Goal: Task Accomplishment & Management: Manage account settings

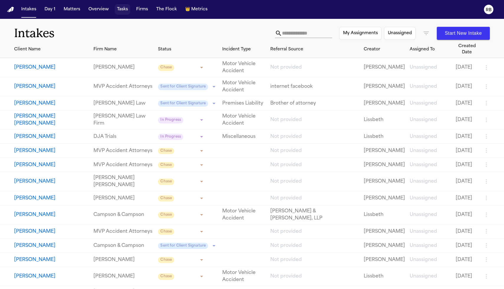
click at [119, 11] on button "Tasks" at bounding box center [123, 9] width 16 height 11
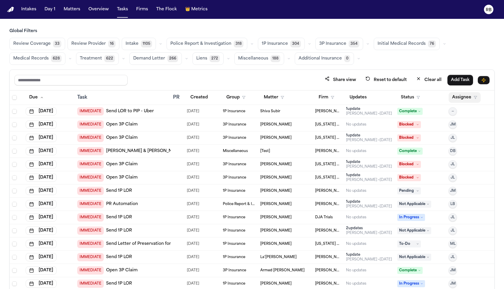
click at [181, 98] on button "Assignee" at bounding box center [465, 97] width 32 height 11
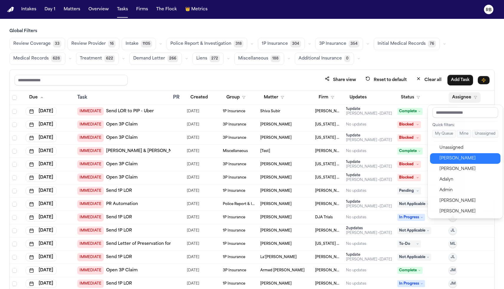
click at [181, 155] on button "Richelle Bauman" at bounding box center [465, 158] width 70 height 11
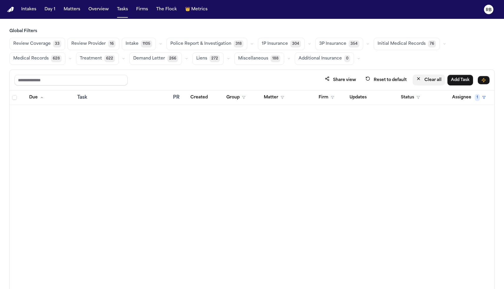
click at [181, 79] on button "Clear all" at bounding box center [429, 80] width 32 height 11
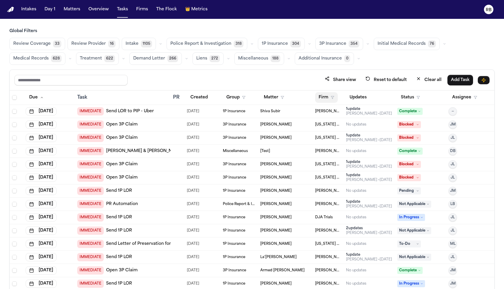
click at [181, 100] on button "Firm" at bounding box center [326, 97] width 23 height 11
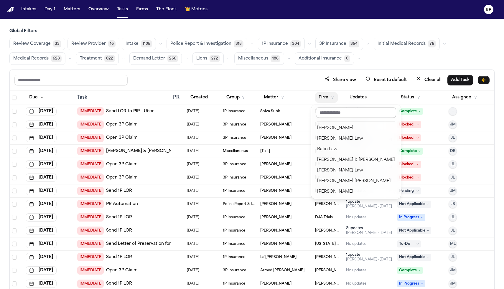
click at [181, 111] on input "text" at bounding box center [356, 112] width 80 height 11
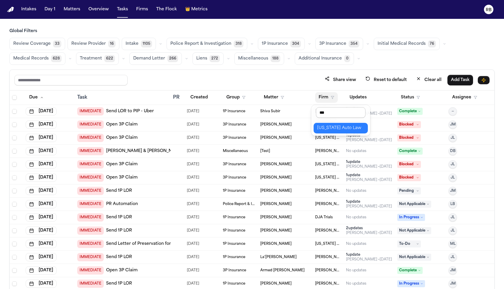
type input "****"
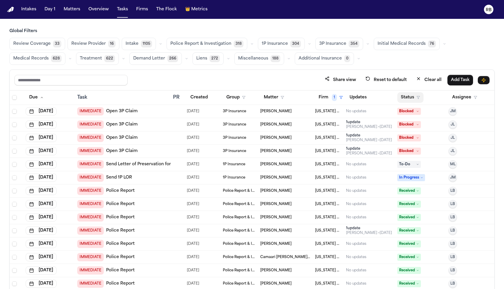
click at [181, 95] on button "Status" at bounding box center [411, 97] width 26 height 11
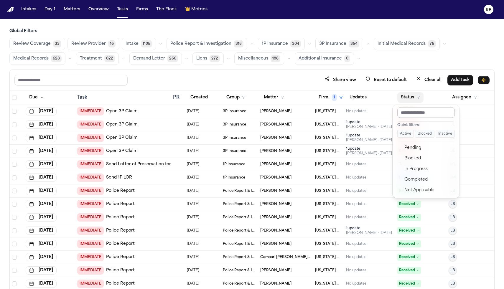
click at [181, 109] on input "text" at bounding box center [427, 112] width 58 height 11
type input "*"
click at [181, 52] on div "Global Filters Review Coverage 33 Review Provider 16 Intake 1105 Police Report …" at bounding box center [252, 171] width 486 height 287
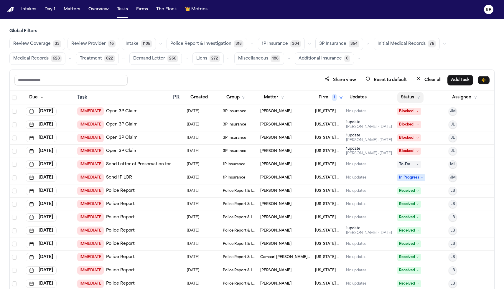
click at [181, 98] on button "Status" at bounding box center [411, 97] width 26 height 11
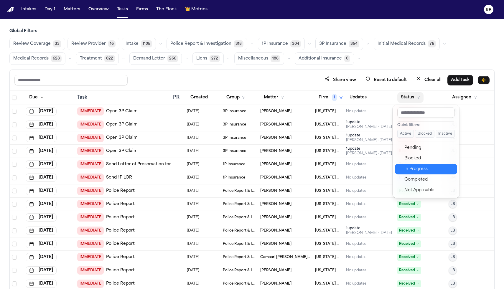
click at [181, 167] on div "In Progress" at bounding box center [429, 169] width 49 height 7
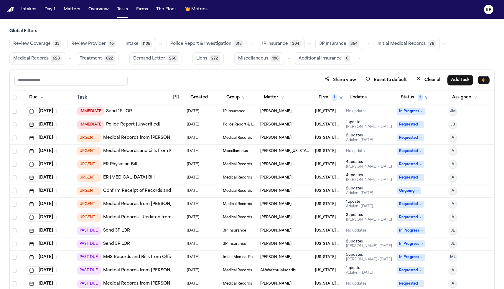
click at [181, 112] on div "1P Insurance" at bounding box center [239, 111] width 33 height 5
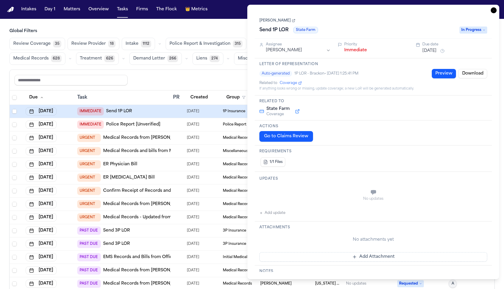
click at [181, 141] on div "Go to Claims Review" at bounding box center [374, 136] width 228 height 11
click at [181, 143] on div "Actions Go to Claims Review" at bounding box center [373, 133] width 237 height 25
click at [181, 29] on h1 "Send 1P LOR" at bounding box center [274, 29] width 34 height 9
click at [181, 19] on link "[PERSON_NAME]" at bounding box center [278, 20] width 36 height 5
click at [181, 139] on button "Go to Claims Review" at bounding box center [287, 136] width 54 height 11
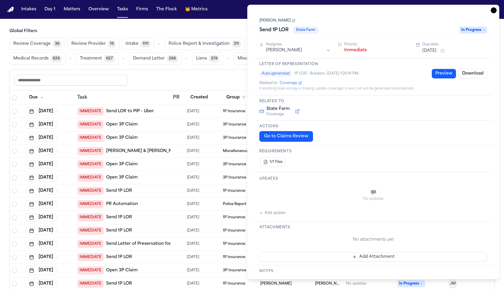
click at [181, 22] on link "[PERSON_NAME]" at bounding box center [278, 20] width 36 height 5
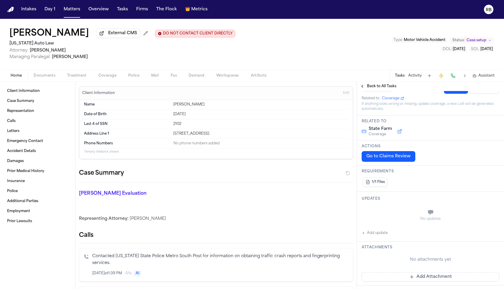
scroll to position [19, 0]
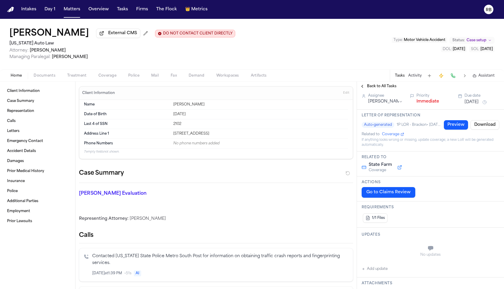
click at [405, 78] on div "Tasks Activity Assistant" at bounding box center [445, 76] width 110 height 12
click at [419, 76] on button "Activity" at bounding box center [416, 75] width 14 height 5
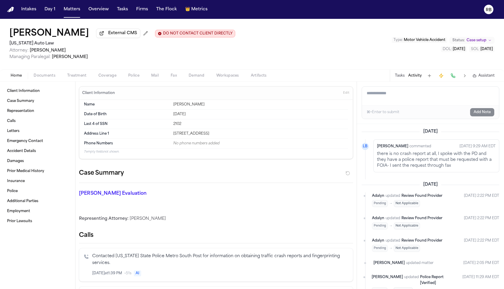
click at [399, 76] on button "Tasks" at bounding box center [400, 75] width 10 height 5
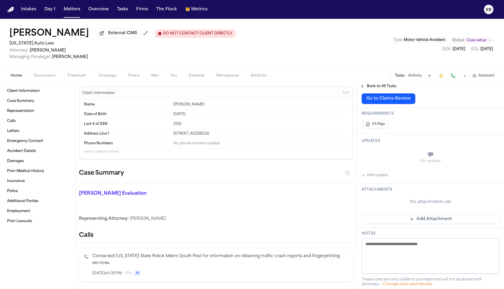
scroll to position [0, 0]
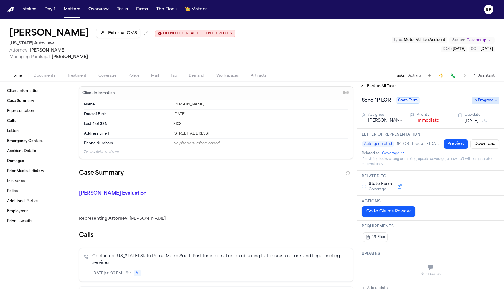
click at [80, 78] on span "Treatment" at bounding box center [76, 75] width 19 height 5
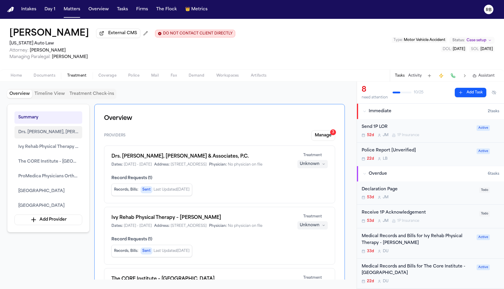
click at [46, 133] on span "Drs. [PERSON_NAME], [PERSON_NAME] & Associates, P.C." at bounding box center [48, 132] width 60 height 7
click at [57, 151] on span "Ivy Rehab Physical Therapy – [PERSON_NAME]" at bounding box center [48, 147] width 60 height 7
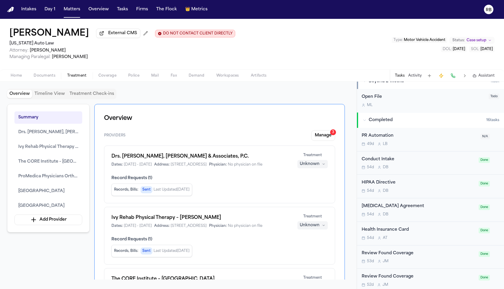
scroll to position [293, 0]
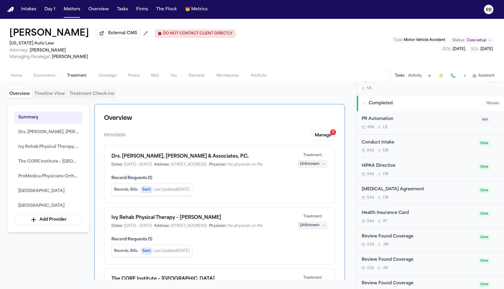
click at [382, 168] on div "HIPAA Directive" at bounding box center [419, 166] width 114 height 7
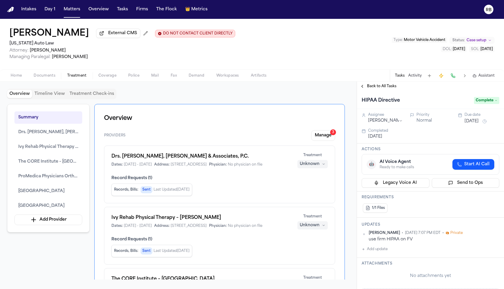
click at [414, 78] on button "Activity" at bounding box center [416, 75] width 14 height 5
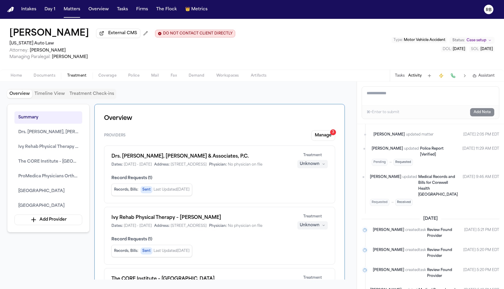
scroll to position [131, 0]
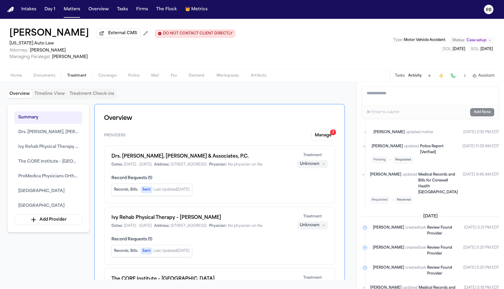
click at [437, 183] on span "Medical Records and Bills for Corewell Health [GEOGRAPHIC_DATA]" at bounding box center [439, 183] width 40 height 21
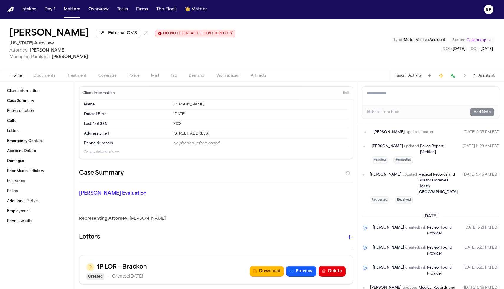
click at [424, 181] on span "Medical Records and Bills for Corewell Health [GEOGRAPHIC_DATA]" at bounding box center [439, 183] width 40 height 21
click at [81, 77] on span "Treatment" at bounding box center [76, 75] width 19 height 5
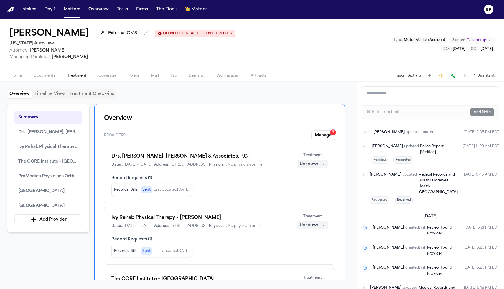
click at [351, 155] on div "Overview Timeline View Treatment Check-ins Summary Drs. [PERSON_NAME], [PERSON_…" at bounding box center [178, 186] width 357 height 208
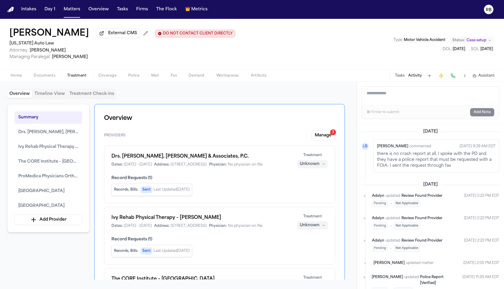
click at [56, 250] on div "Summary Drs. [PERSON_NAME], [PERSON_NAME] & Associates, [PERSON_NAME] Rehab Phy…" at bounding box center [178, 192] width 343 height 176
click at [50, 165] on span "The CORE Institute – [GEOGRAPHIC_DATA]" at bounding box center [48, 161] width 60 height 7
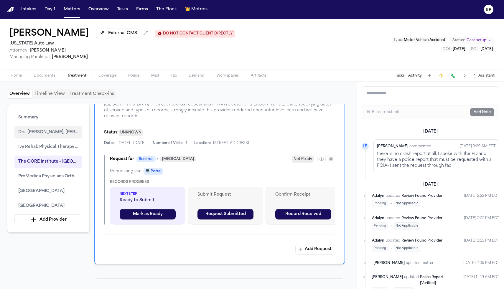
click at [56, 136] on span "Drs. [PERSON_NAME], [PERSON_NAME] & Associates, P.C." at bounding box center [48, 132] width 60 height 7
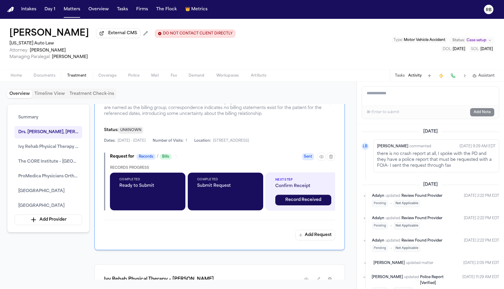
click at [80, 78] on span "Treatment" at bounding box center [76, 75] width 19 height 5
click at [57, 149] on span "Ivy Rehab Physical Therapy – [PERSON_NAME]" at bounding box center [48, 147] width 60 height 7
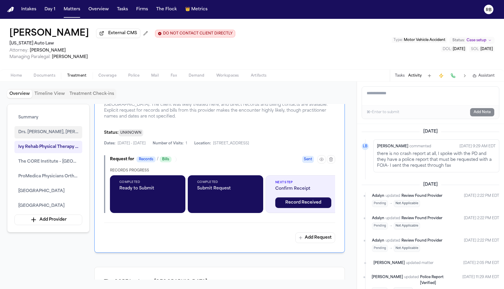
click at [60, 138] on button "Drs. [PERSON_NAME], [PERSON_NAME] & Associates, P.C." at bounding box center [48, 132] width 68 height 12
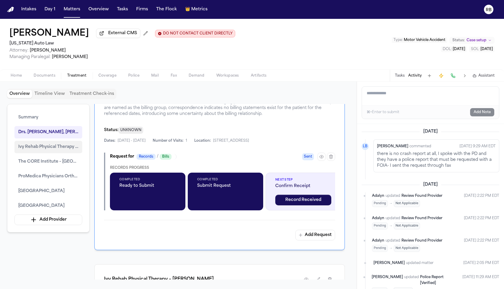
click at [59, 148] on span "Ivy Rehab Physical Therapy – [PERSON_NAME]" at bounding box center [48, 147] width 60 height 7
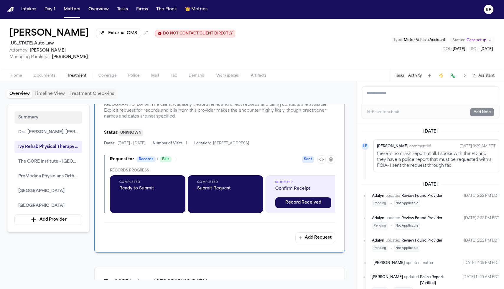
click at [35, 120] on button "Summary" at bounding box center [48, 118] width 68 height 12
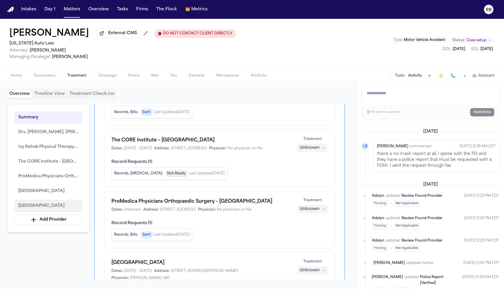
click at [60, 207] on span "[GEOGRAPHIC_DATA]" at bounding box center [41, 206] width 46 height 7
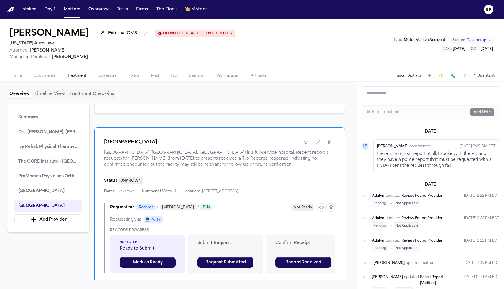
scroll to position [1398, 0]
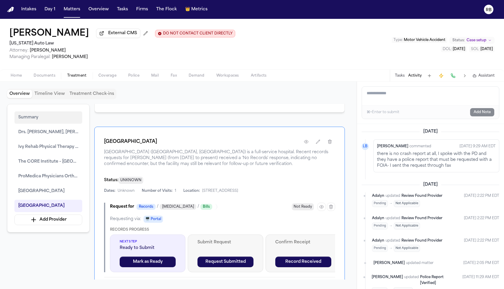
click at [38, 121] on button "Summary" at bounding box center [48, 118] width 68 height 12
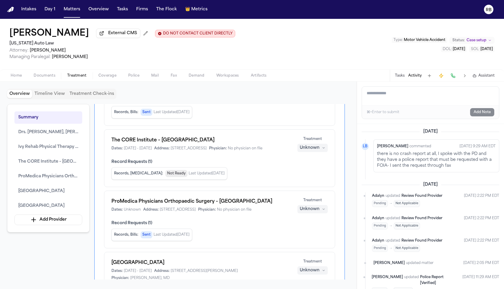
click at [273, 104] on span "Record Requests ( 1 )" at bounding box center [220, 101] width 217 height 6
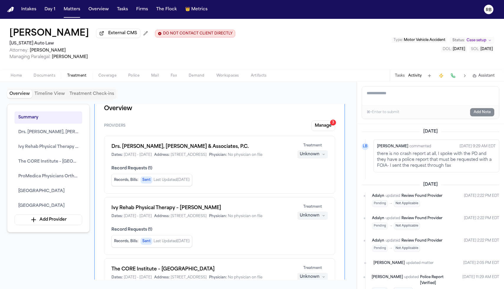
scroll to position [9, 0]
click at [328, 125] on button "Manage 3" at bounding box center [323, 126] width 24 height 11
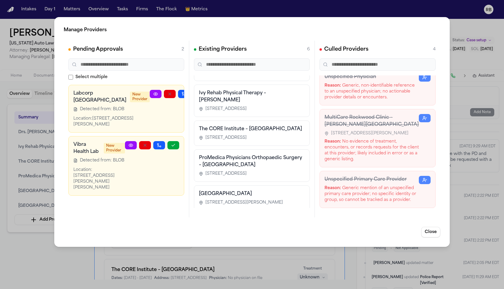
scroll to position [69, 0]
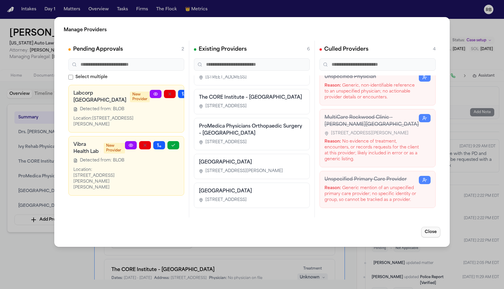
click at [438, 234] on button "Close" at bounding box center [431, 232] width 19 height 11
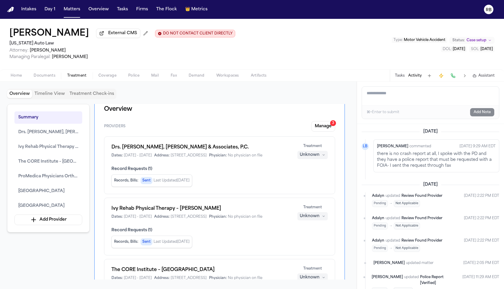
click at [345, 169] on div "Summary Drs. [PERSON_NAME], [PERSON_NAME] & Associates, [PERSON_NAME] Rehab Phy…" at bounding box center [178, 192] width 343 height 176
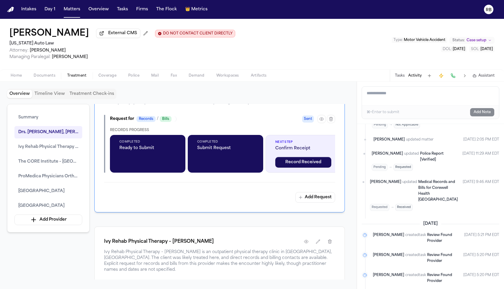
scroll to position [528, 0]
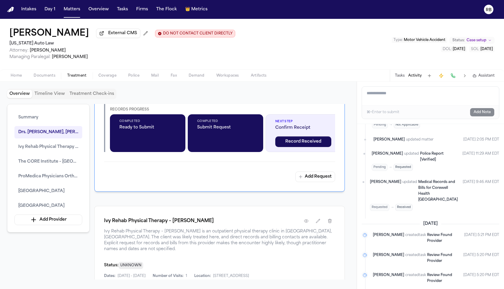
click at [350, 195] on div "Overview Timeline View Treatment Check-ins Summary Drs. [PERSON_NAME], [PERSON_…" at bounding box center [178, 186] width 357 height 208
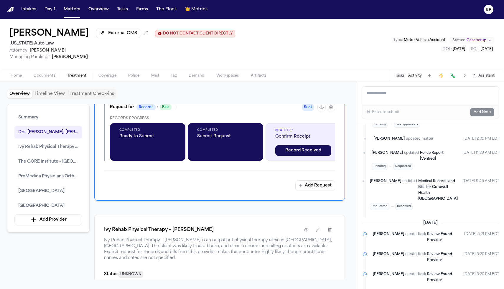
scroll to position [163, 0]
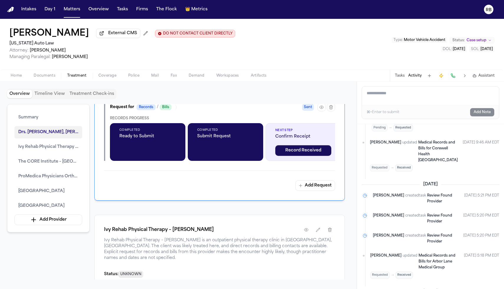
click at [39, 134] on span "Drs. [PERSON_NAME], [PERSON_NAME] & Associates, P.C." at bounding box center [48, 132] width 60 height 7
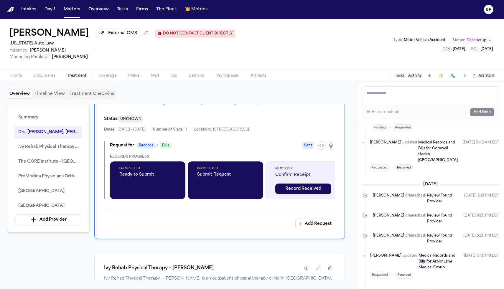
scroll to position [494, 0]
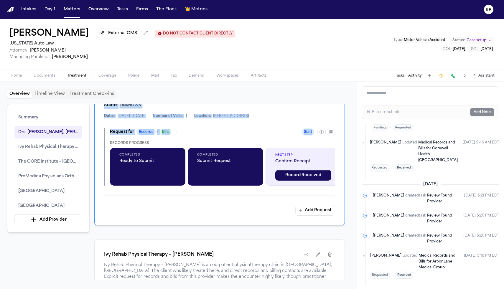
drag, startPoint x: 350, startPoint y: 158, endPoint x: 347, endPoint y: 119, distance: 38.8
click at [347, 119] on div "Overview Timeline View Treatment Check-ins Summary Drs. [PERSON_NAME], [PERSON_…" at bounding box center [178, 186] width 357 height 208
click at [348, 121] on div "Summary Drs. [PERSON_NAME], [PERSON_NAME] & Associates, [PERSON_NAME] Rehab Phy…" at bounding box center [178, 192] width 343 height 176
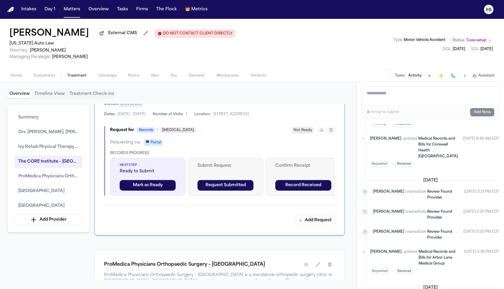
scroll to position [923, 0]
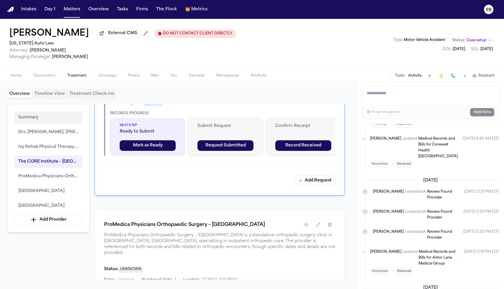
click at [31, 119] on button "Summary" at bounding box center [48, 118] width 68 height 12
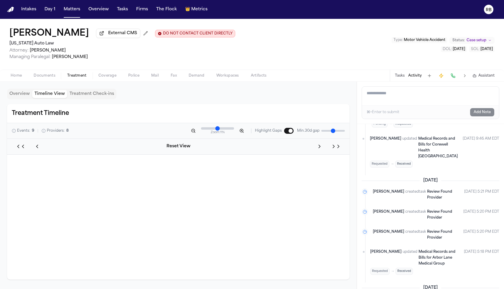
click at [48, 93] on button "Timeline View" at bounding box center [49, 94] width 35 height 8
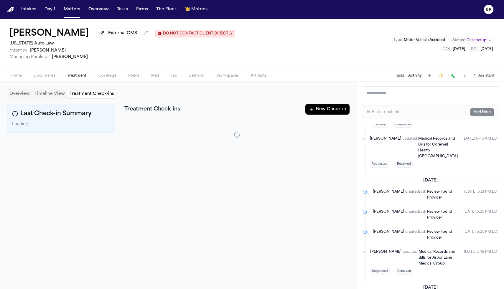
click at [87, 96] on button "Treatment Check-ins" at bounding box center [91, 94] width 49 height 8
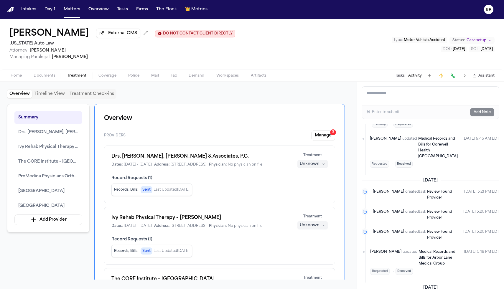
click at [13, 96] on button "Overview" at bounding box center [19, 94] width 25 height 8
click at [216, 158] on h1 "Drs. [PERSON_NAME], [PERSON_NAME] & Associates, P.C." at bounding box center [201, 156] width 179 height 7
click at [182, 192] on span "Last Updated [DATE]" at bounding box center [172, 190] width 36 height 5
click at [316, 167] on div "Unknown" at bounding box center [310, 164] width 20 height 6
click at [262, 190] on div "Drs. [PERSON_NAME], [PERSON_NAME] & Associates, P.C. Dates: [DATE] - [DATE] Add…" at bounding box center [219, 175] width 231 height 58
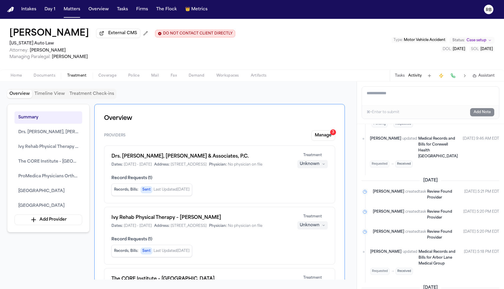
click at [179, 155] on h1 "Drs. [PERSON_NAME], [PERSON_NAME] & Associates, P.C." at bounding box center [201, 156] width 179 height 7
click at [53, 133] on span "Drs. [PERSON_NAME], [PERSON_NAME] & Associates, P.C." at bounding box center [48, 132] width 60 height 7
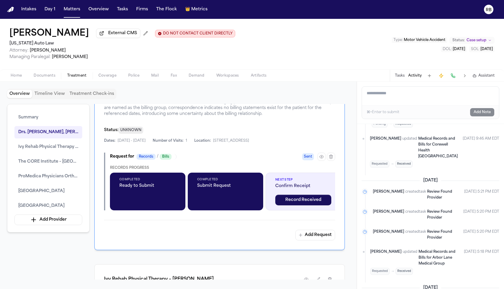
click at [232, 134] on div "Status: UNKNOWN" at bounding box center [219, 130] width 231 height 7
click at [310, 91] on button "button" at bounding box center [306, 86] width 11 height 11
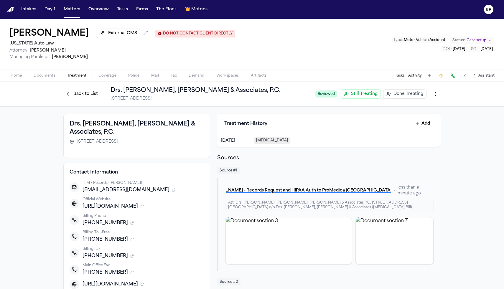
click at [35, 151] on div "Drs. [PERSON_NAME], [PERSON_NAME] & Associates, P.C. [STREET_ADDRESS] Contact I…" at bounding box center [252, 276] width 504 height 339
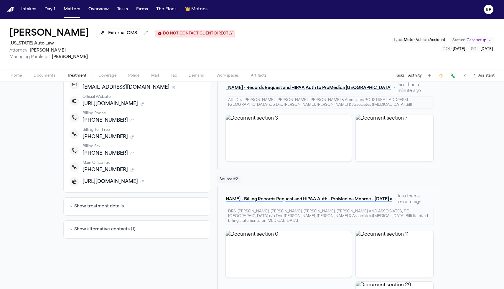
scroll to position [107, 0]
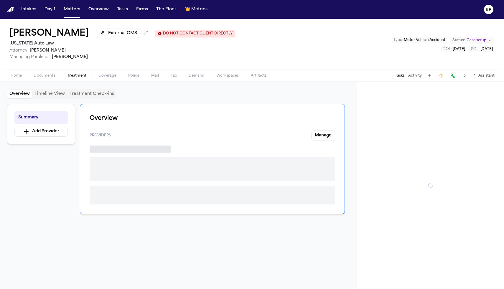
click at [78, 76] on span "Treatment" at bounding box center [76, 75] width 19 height 5
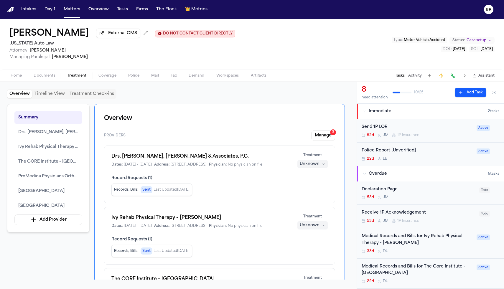
click at [243, 189] on div "Record Requests ( 1 ) Records, Bills : Sent Last Updated Sep 18, 2025" at bounding box center [220, 186] width 217 height 21
drag, startPoint x: 163, startPoint y: 198, endPoint x: 144, endPoint y: 200, distance: 18.7
click at [163, 192] on span "Last Updated [DATE]" at bounding box center [172, 190] width 36 height 5
drag, startPoint x: 127, startPoint y: 197, endPoint x: 130, endPoint y: 194, distance: 4.5
click at [127, 192] on span "Records, Bills :" at bounding box center [126, 190] width 24 height 5
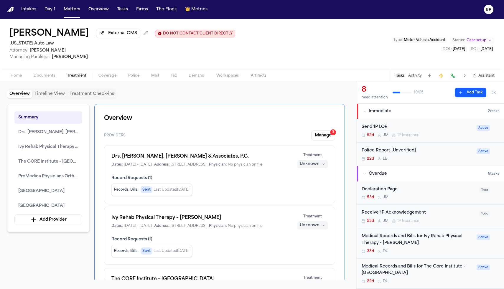
click at [470, 94] on button "Add Task" at bounding box center [471, 92] width 32 height 9
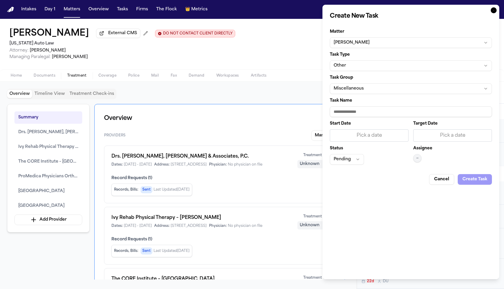
click at [444, 176] on button "Cancel" at bounding box center [441, 179] width 25 height 11
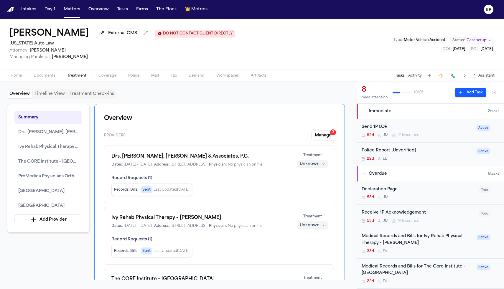
click at [325, 94] on div "Overview Timeline View Treatment Check-ins" at bounding box center [178, 94] width 343 height 11
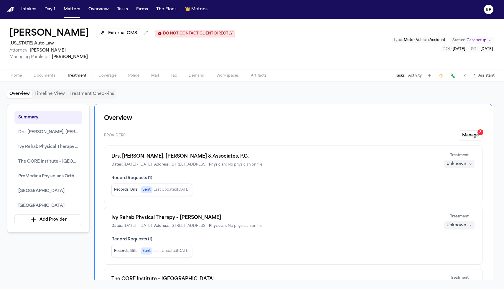
drag, startPoint x: 233, startPoint y: 157, endPoint x: 110, endPoint y: 158, distance: 122.7
click at [110, 158] on div "Drs. [PERSON_NAME], [PERSON_NAME] & Associates, P.C. Dates: [DATE] - [DATE] Add…" at bounding box center [293, 175] width 379 height 58
copy h1 "Drs. [PERSON_NAME], [PERSON_NAME] & Associates, P.C."
click at [14, 76] on span "Home" at bounding box center [16, 75] width 11 height 5
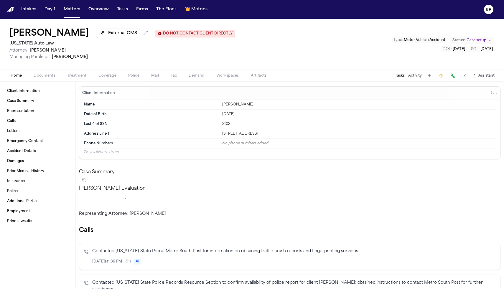
click at [432, 76] on button at bounding box center [430, 76] width 8 height 8
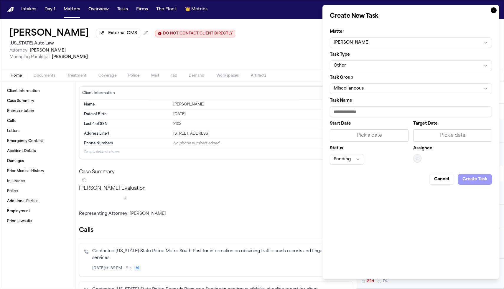
click at [443, 182] on button "Cancel" at bounding box center [441, 179] width 25 height 11
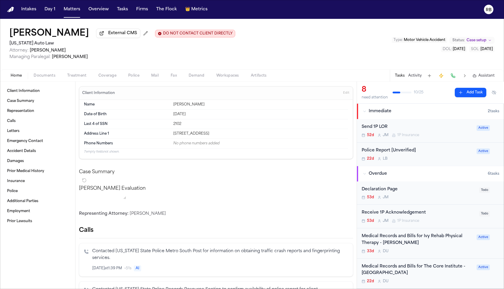
click at [80, 77] on span "Treatment" at bounding box center [76, 75] width 19 height 5
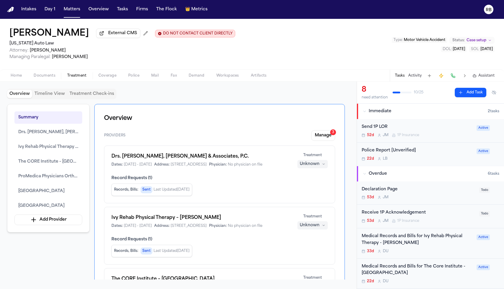
click at [171, 94] on div "Overview Timeline View Treatment Check-ins" at bounding box center [178, 94] width 343 height 11
click at [273, 92] on div "Overview Timeline View Treatment Check-ins" at bounding box center [178, 94] width 343 height 11
click at [116, 78] on span "Coverage" at bounding box center [108, 75] width 18 height 5
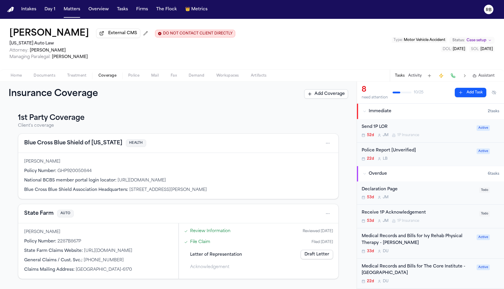
click at [84, 77] on span "Treatment" at bounding box center [76, 75] width 19 height 5
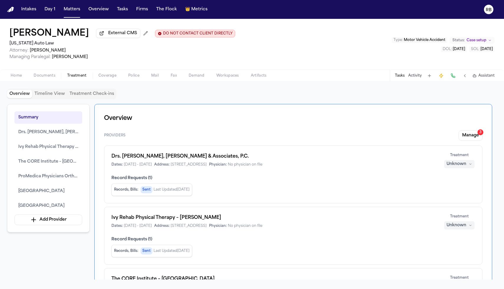
click at [400, 76] on button "Tasks" at bounding box center [400, 75] width 10 height 5
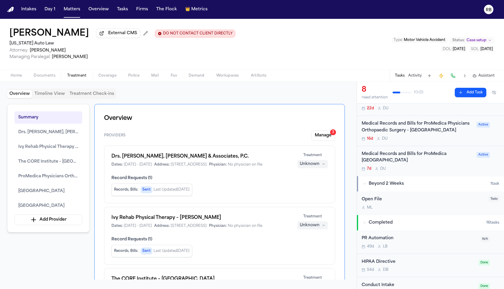
scroll to position [177, 0]
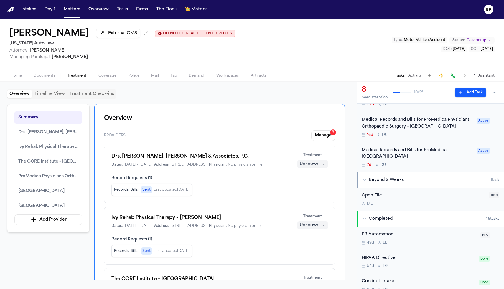
click at [421, 153] on div "Medical Records and Bills for ProMedica [GEOGRAPHIC_DATA]" at bounding box center [418, 154] width 112 height 14
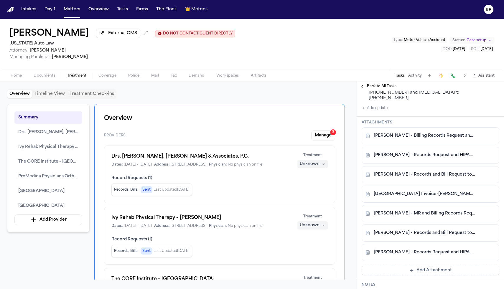
scroll to position [302, 0]
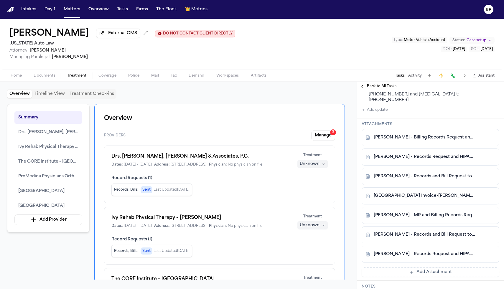
click at [379, 114] on button "Add update" at bounding box center [375, 109] width 26 height 7
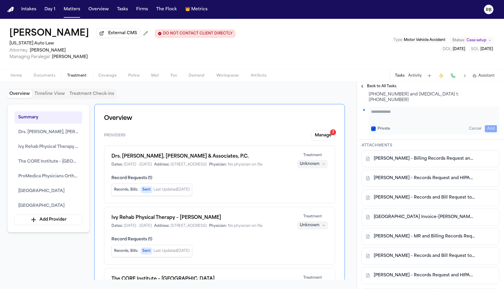
click at [418, 121] on textarea "Add your update" at bounding box center [434, 115] width 126 height 12
type textarea "*"
click at [470, 132] on button "Cancel" at bounding box center [475, 128] width 17 height 7
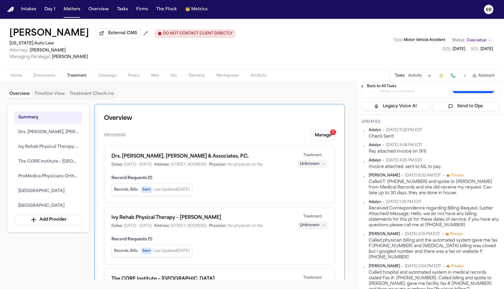
scroll to position [0, 0]
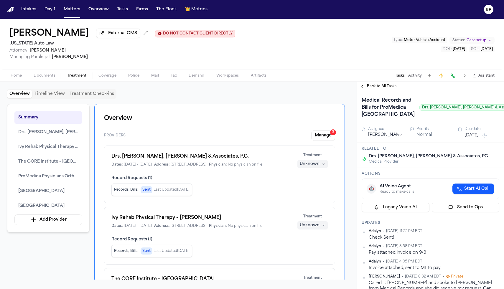
drag, startPoint x: 235, startPoint y: 159, endPoint x: 108, endPoint y: 160, distance: 126.3
click at [108, 160] on div "Drs. [PERSON_NAME], [PERSON_NAME] & Associates, P.C. Dates: [DATE] - [DATE] Add…" at bounding box center [219, 175] width 231 height 58
click at [145, 158] on h1 "Drs. [PERSON_NAME], [PERSON_NAME] & Associates, P.C." at bounding box center [201, 156] width 179 height 7
click at [369, 87] on span "Back to All Tasks" at bounding box center [381, 86] width 29 height 5
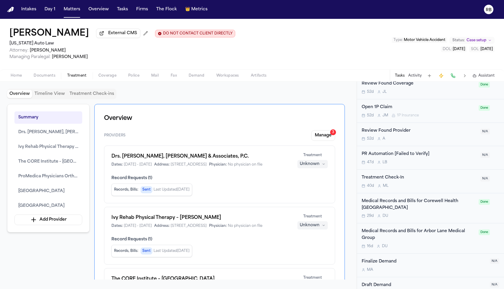
scroll to position [499, 0]
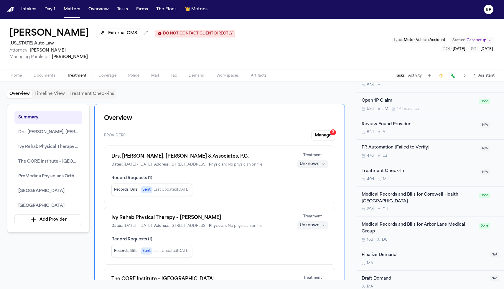
drag, startPoint x: 119, startPoint y: 196, endPoint x: 169, endPoint y: 201, distance: 49.6
click at [169, 196] on div "Records, Bills : Sent Last Updated Sep 18, 2025" at bounding box center [152, 190] width 81 height 12
click at [232, 196] on div "Records, Bills : Sent Last Updated Sep 18, 2025" at bounding box center [220, 190] width 217 height 12
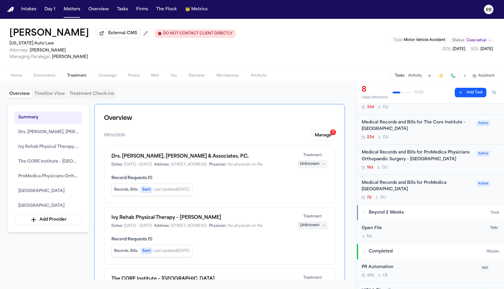
scroll to position [143, 0]
click at [450, 186] on div "Medical Records and Bills for ProMedica [GEOGRAPHIC_DATA]" at bounding box center [418, 188] width 112 height 14
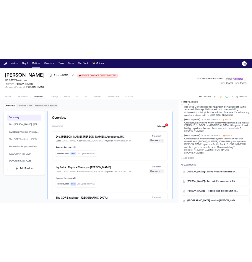
scroll to position [215, 0]
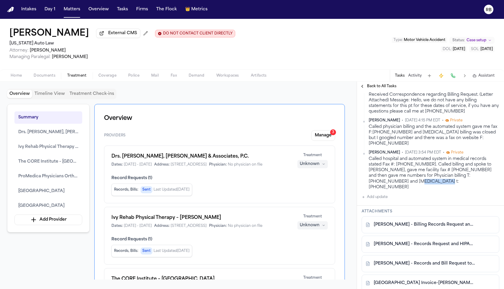
drag, startPoint x: 426, startPoint y: 217, endPoint x: 395, endPoint y: 218, distance: 30.7
click at [395, 191] on div "Called hospital and automated system in medical records stated Fax #: 419-479-6…" at bounding box center [434, 173] width 131 height 34
